Goal: Information Seeking & Learning: Learn about a topic

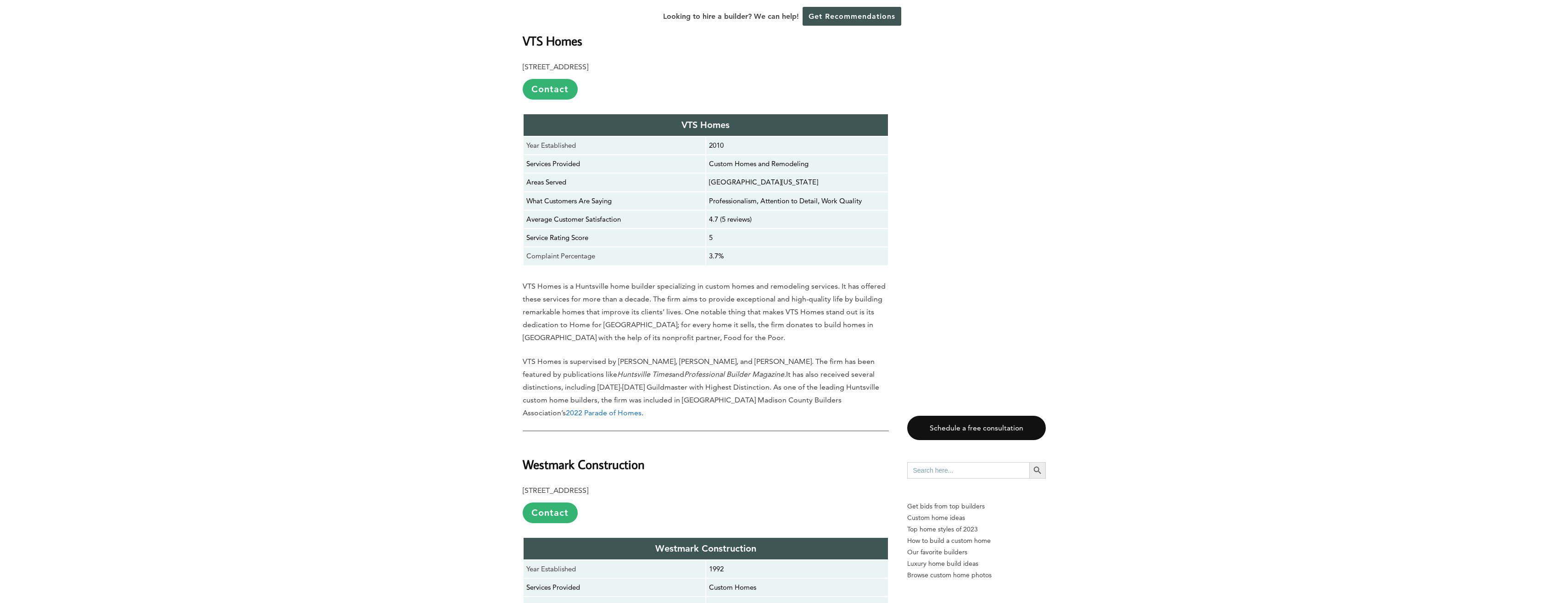
scroll to position [1101, 0]
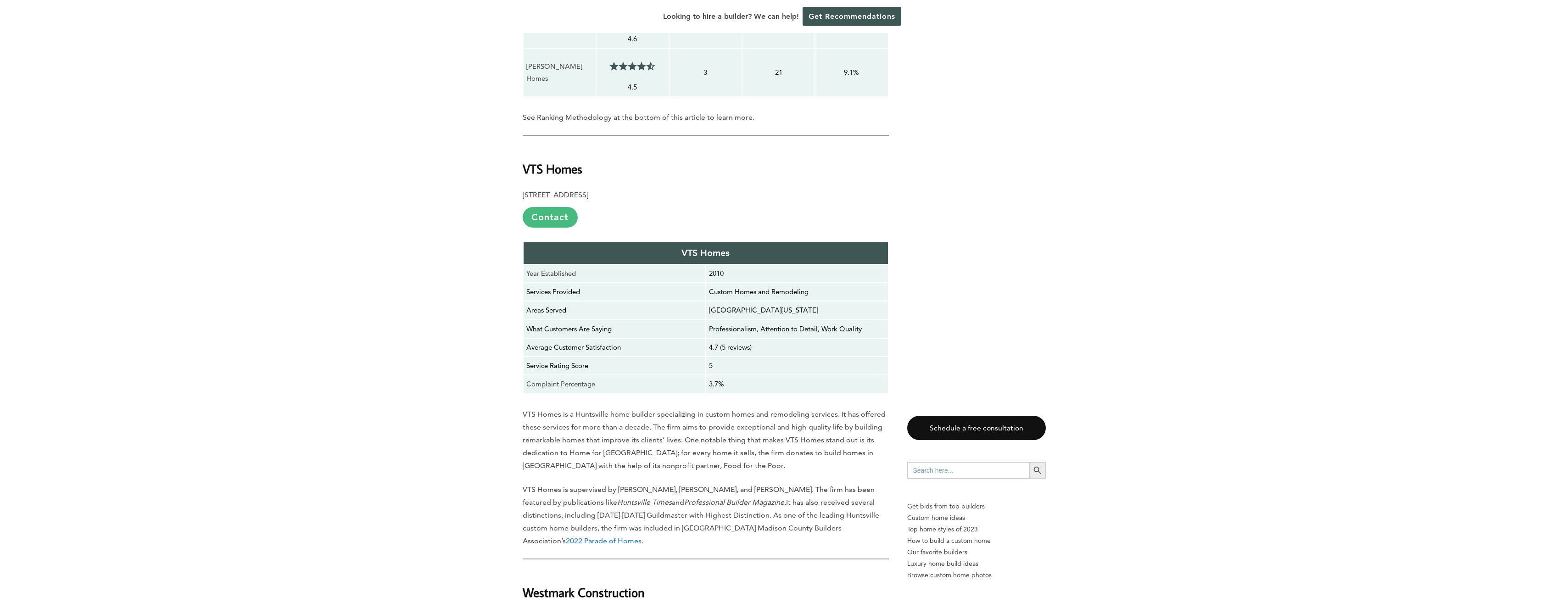
click at [554, 207] on link "Contact" at bounding box center [550, 218] width 55 height 21
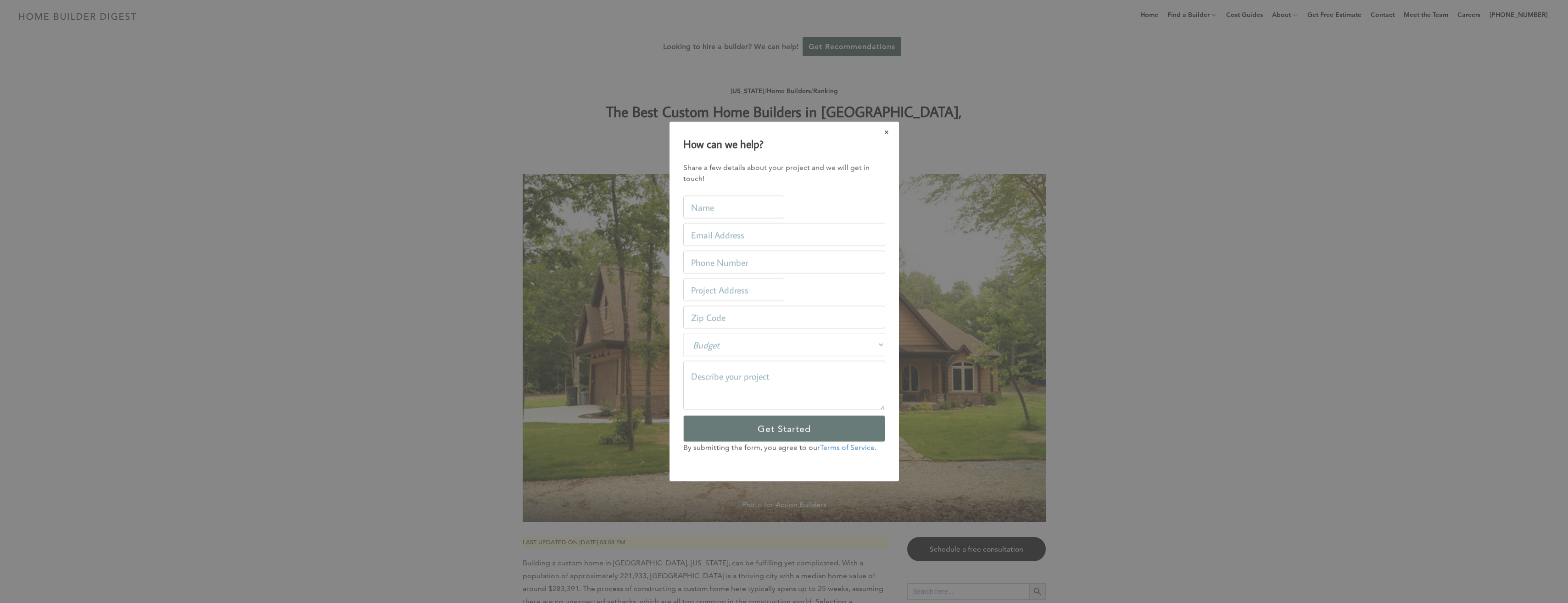
scroll to position [0, 0]
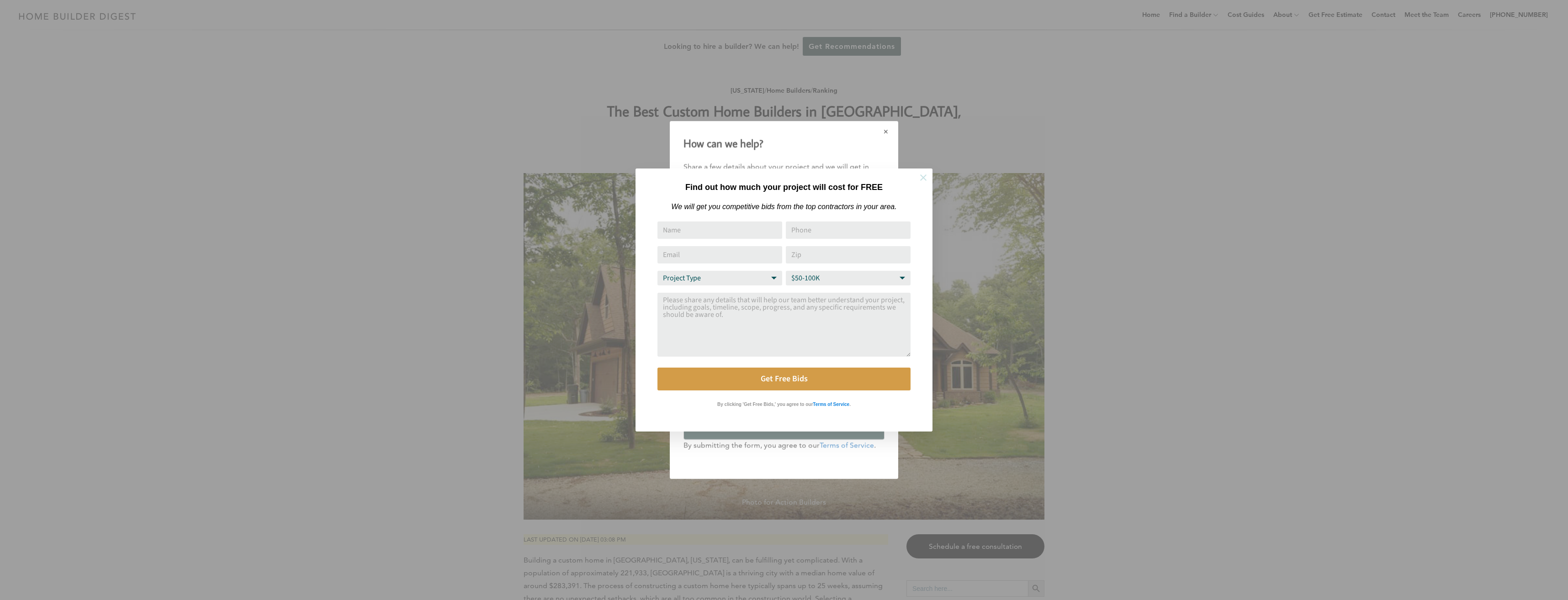
click at [923, 179] on icon at bounding box center [923, 178] width 10 height 10
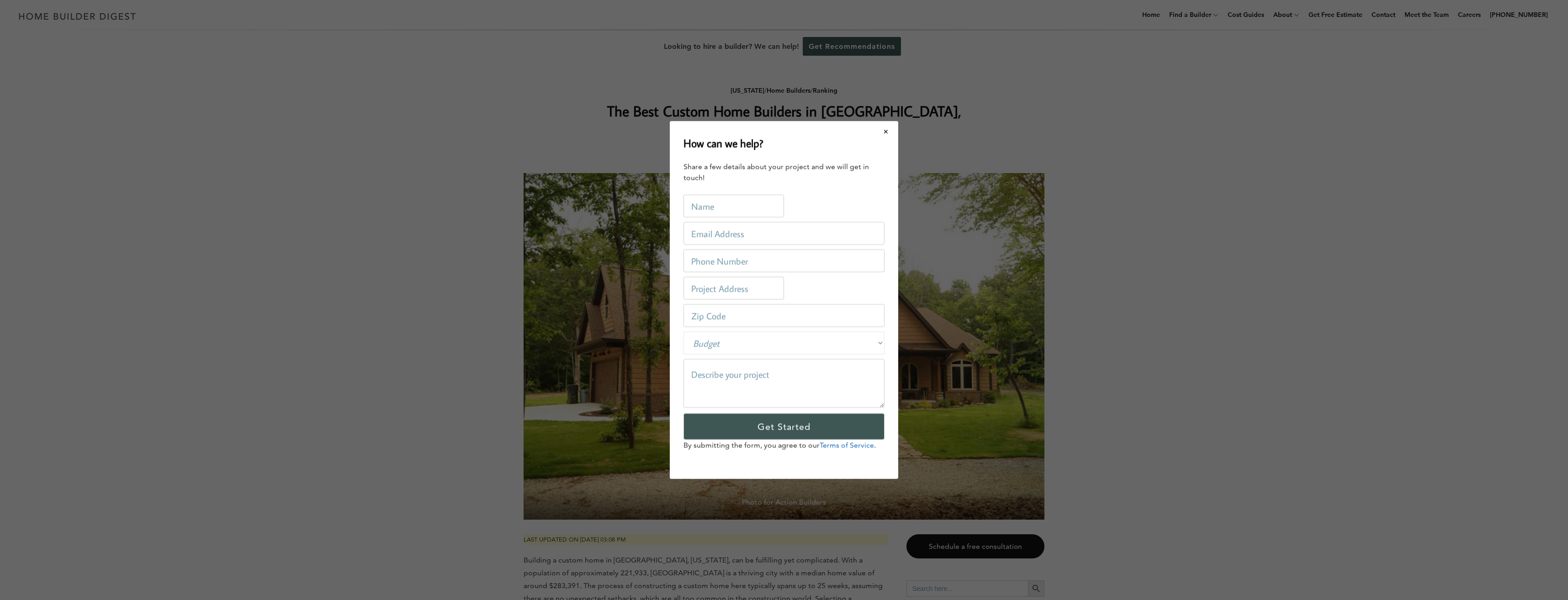
click at [883, 134] on button "Close modal" at bounding box center [886, 131] width 24 height 19
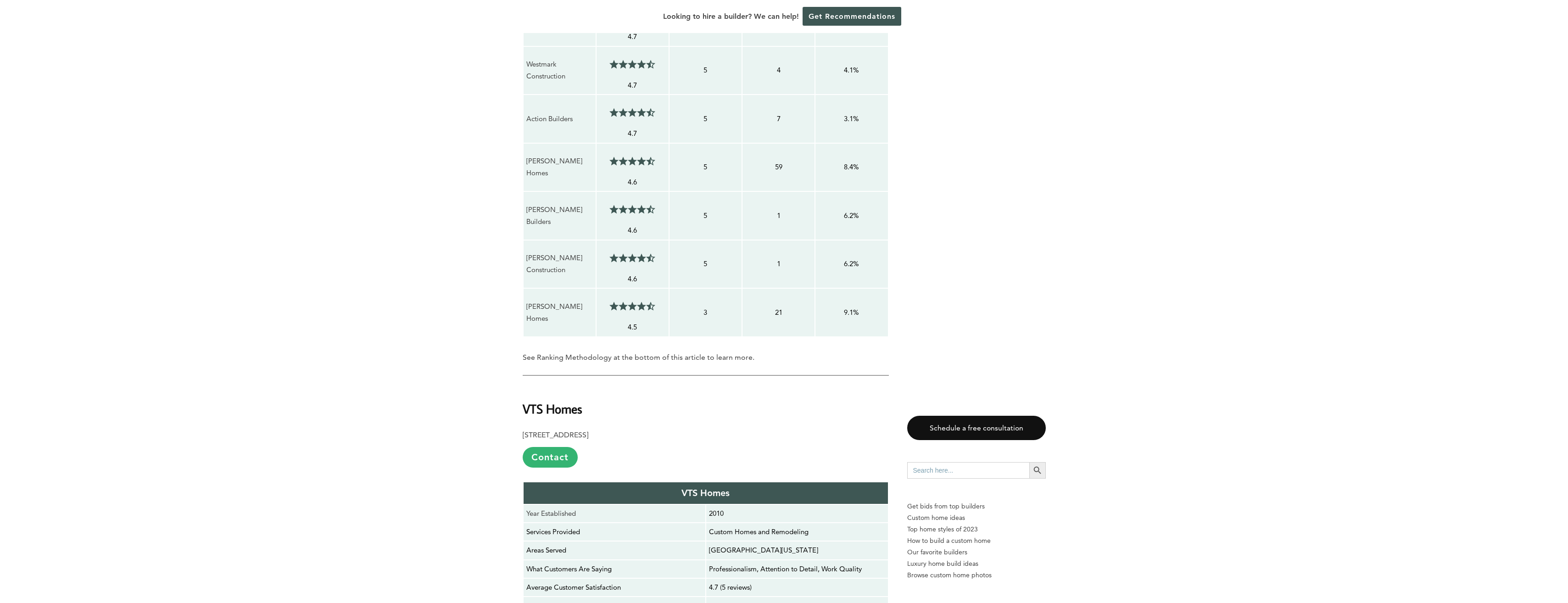
scroll to position [968, 0]
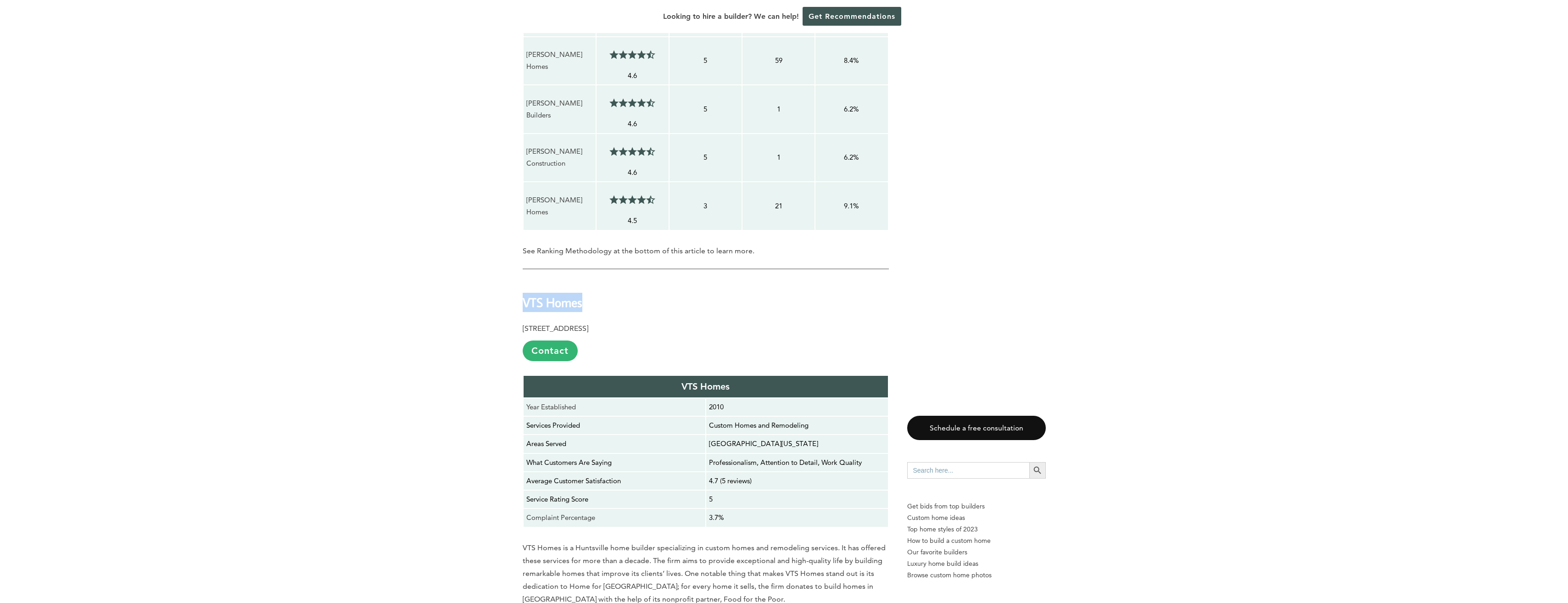
drag, startPoint x: 585, startPoint y: 270, endPoint x: 523, endPoint y: 272, distance: 62.0
click at [523, 281] on h2 "VTS Homes" at bounding box center [705, 297] width 366 height 32
drag, startPoint x: 523, startPoint y: 272, endPoint x: 532, endPoint y: 272, distance: 9.0
copy b "VTS Homes"
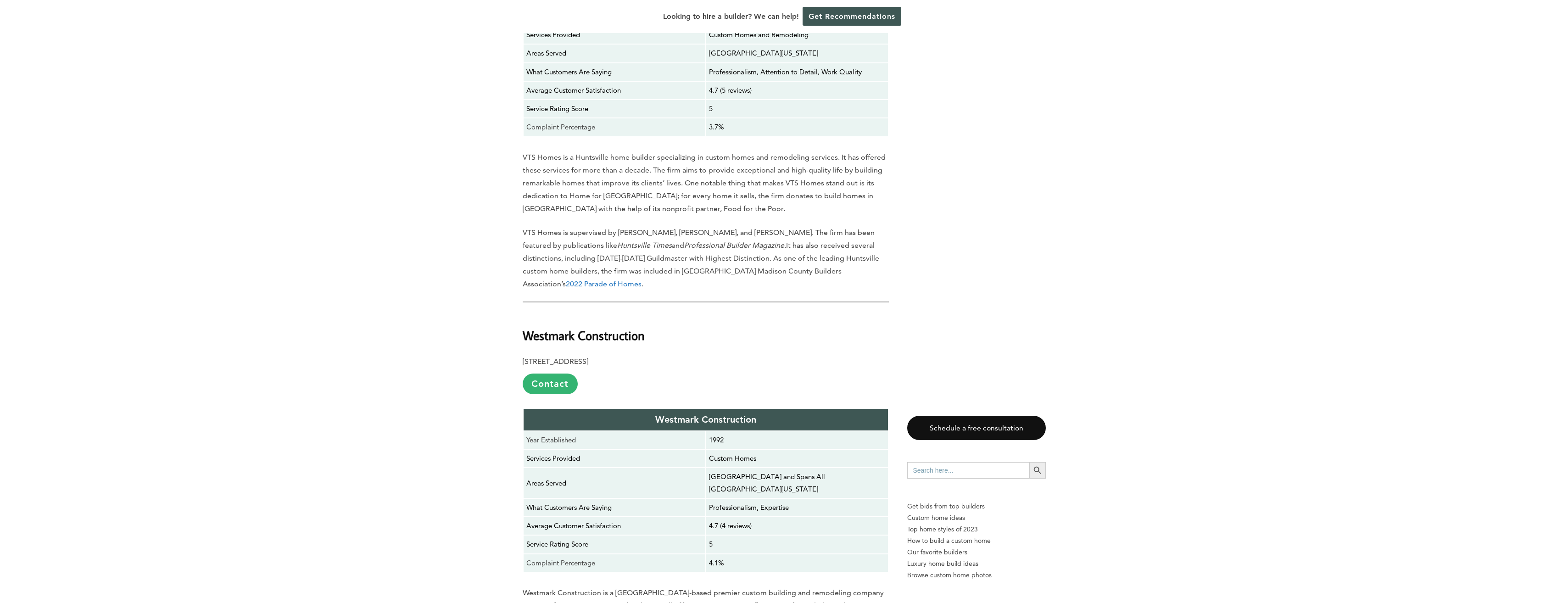
scroll to position [1382, 0]
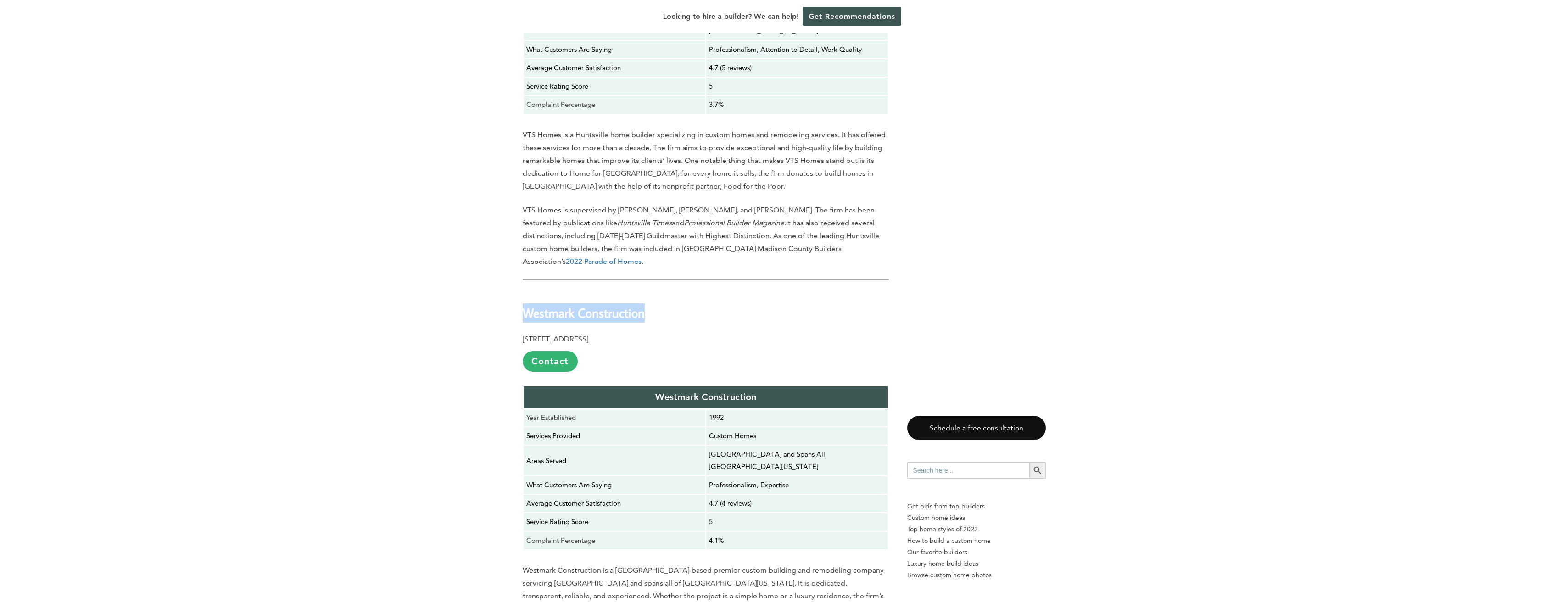
drag, startPoint x: 657, startPoint y: 261, endPoint x: 525, endPoint y: 268, distance: 132.2
click at [525, 291] on h2 "Westmark Construction" at bounding box center [705, 307] width 366 height 32
copy b "Westmark Construction"
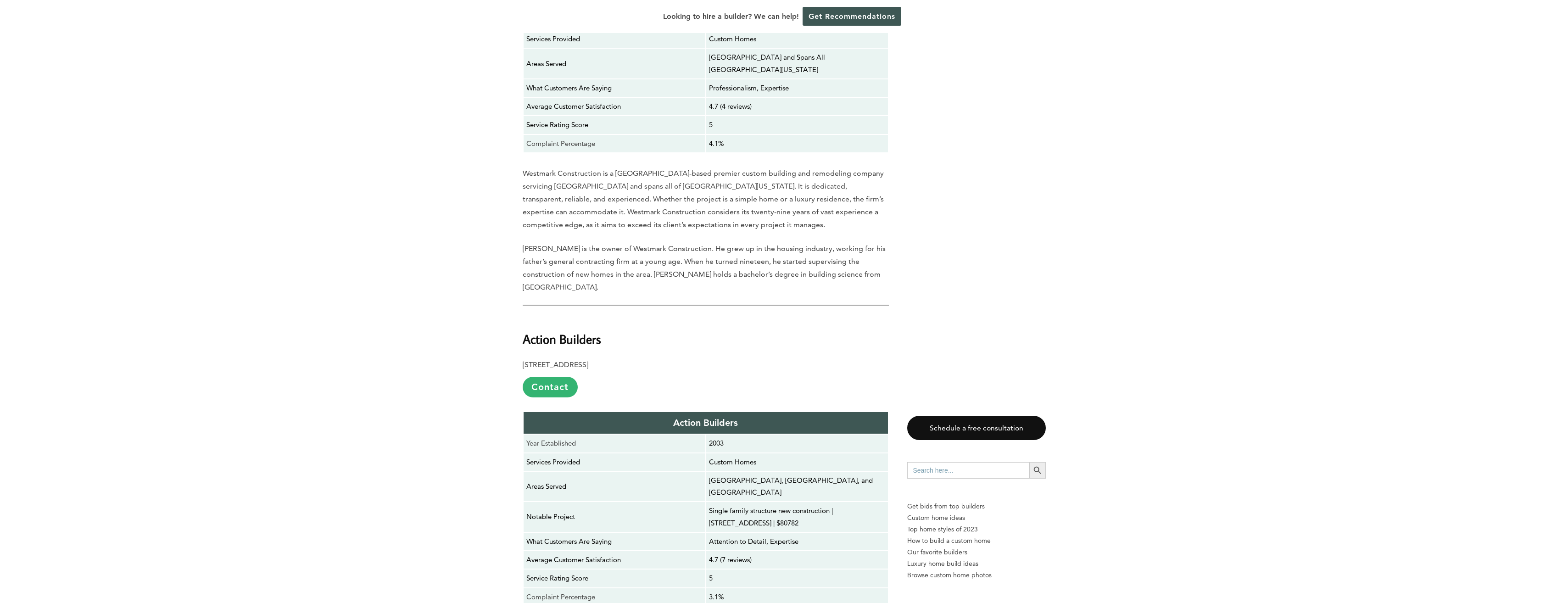
scroll to position [1794, 0]
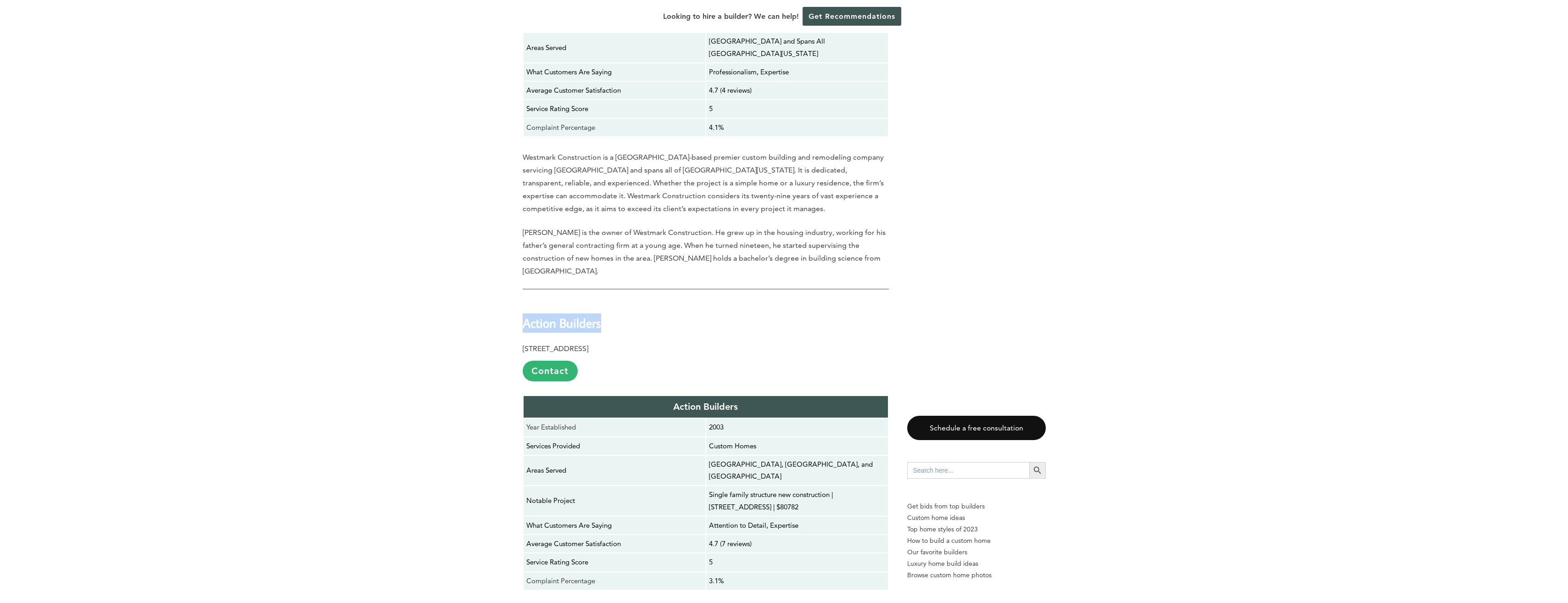
drag, startPoint x: 608, startPoint y: 256, endPoint x: 526, endPoint y: 248, distance: 82.4
click at [526, 301] on h2 "Action Builders" at bounding box center [705, 317] width 366 height 32
copy b "Action Builders"
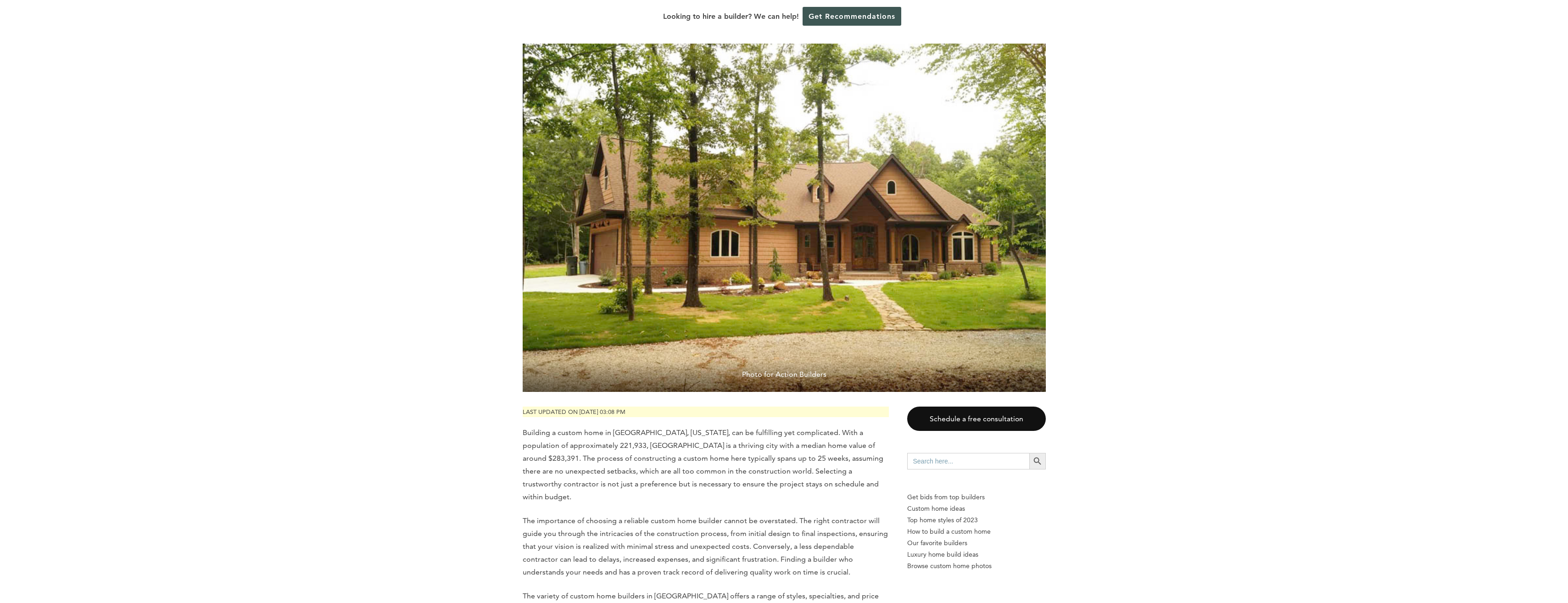
scroll to position [0, 0]
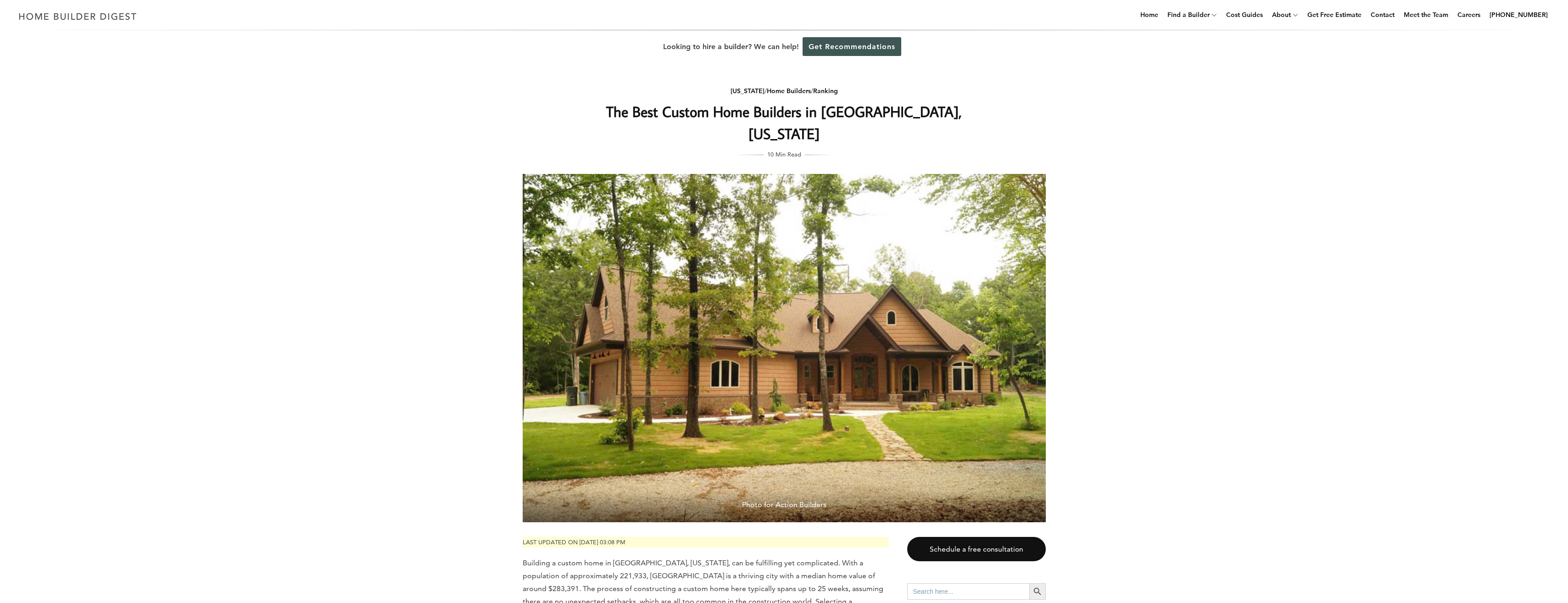
drag, startPoint x: 1283, startPoint y: 261, endPoint x: 1216, endPoint y: 357, distance: 117.1
drag, startPoint x: 1216, startPoint y: 357, endPoint x: 1217, endPoint y: 234, distance: 123.0
drag, startPoint x: 1172, startPoint y: 190, endPoint x: 1154, endPoint y: 300, distance: 111.5
